Goal: Check status: Check status

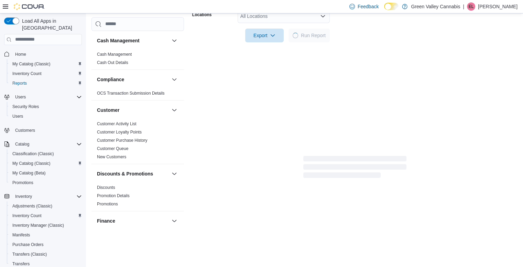
scroll to position [361, 0]
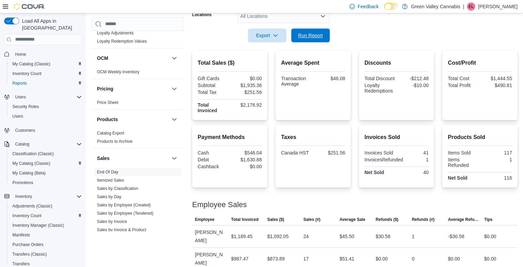
click at [305, 32] on span "Run Report" at bounding box center [310, 35] width 25 height 7
click at [28, 50] on link "Home" at bounding box center [20, 54] width 16 height 8
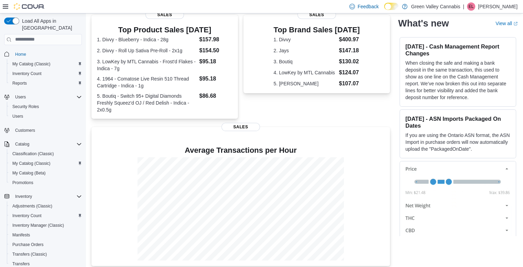
scroll to position [147, 0]
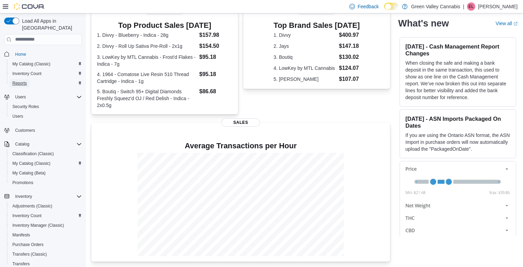
click at [20, 80] on span "Reports" at bounding box center [19, 82] width 14 height 5
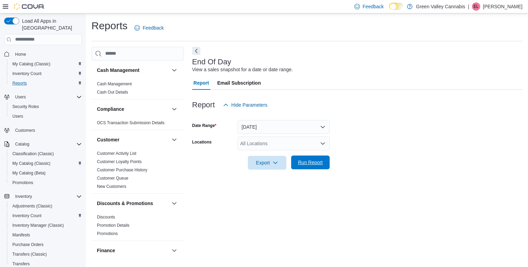
click at [316, 166] on span "Run Report" at bounding box center [310, 162] width 30 height 14
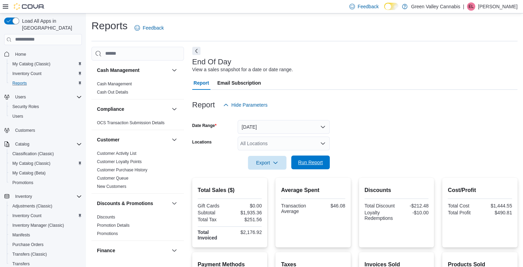
click at [316, 166] on span "Run Report" at bounding box center [310, 162] width 30 height 14
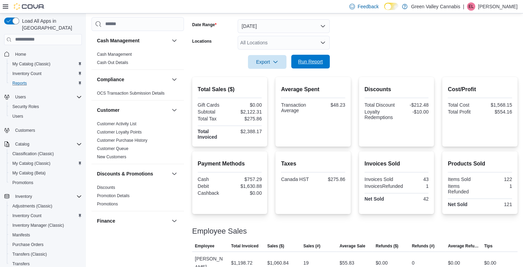
scroll to position [127, 0]
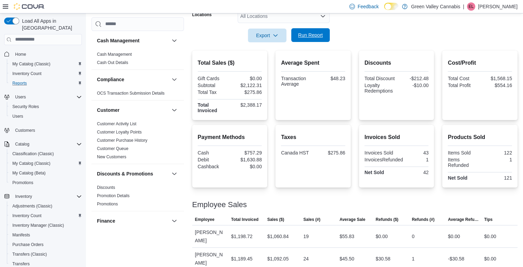
click at [319, 32] on span "Run Report" at bounding box center [310, 35] width 25 height 7
